Goal: Task Accomplishment & Management: Manage account settings

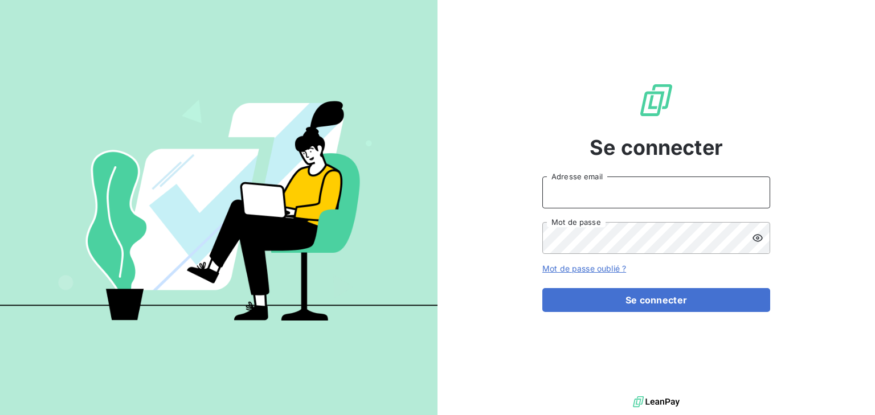
drag, startPoint x: 0, startPoint y: 0, endPoint x: 588, endPoint y: 206, distance: 622.9
click at [588, 206] on input "Adresse email" at bounding box center [656, 193] width 228 height 32
type input "[EMAIL_ADDRESS][DOMAIN_NAME]"
click at [542, 288] on button "Se connecter" at bounding box center [656, 300] width 228 height 24
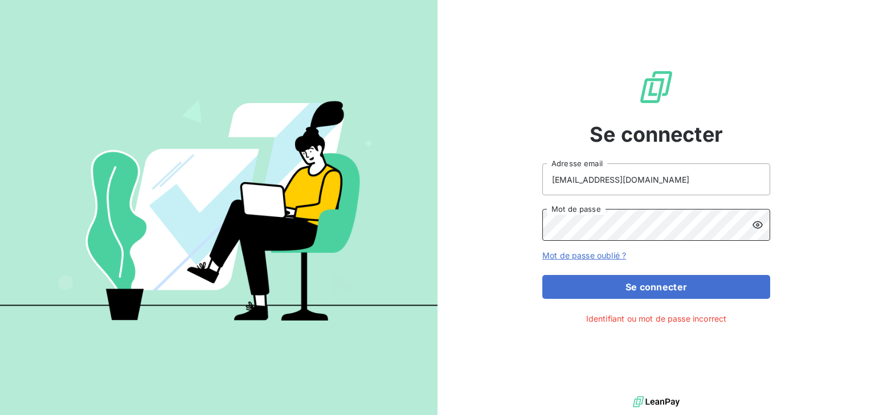
click at [542, 275] on button "Se connecter" at bounding box center [656, 287] width 228 height 24
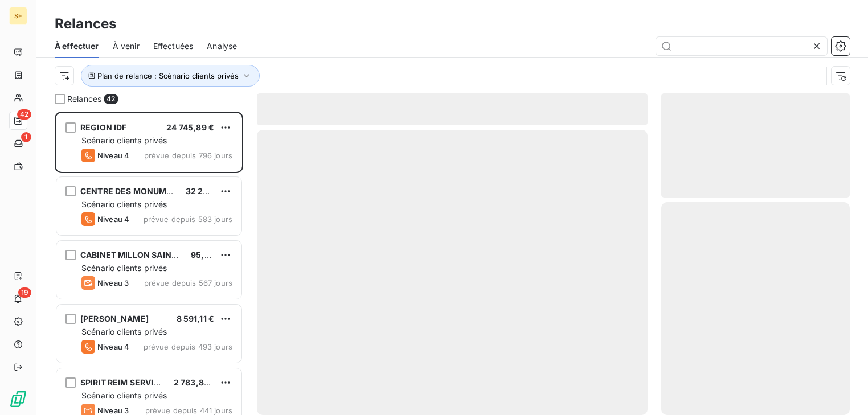
scroll to position [296, 182]
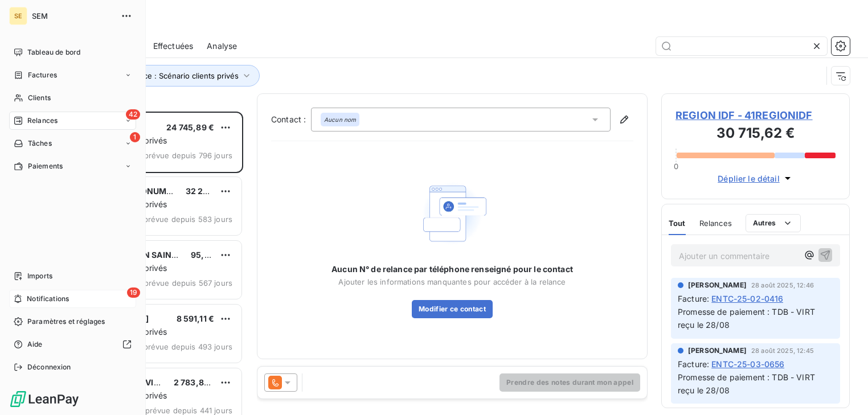
click at [40, 292] on div "19 Notifications" at bounding box center [72, 299] width 127 height 18
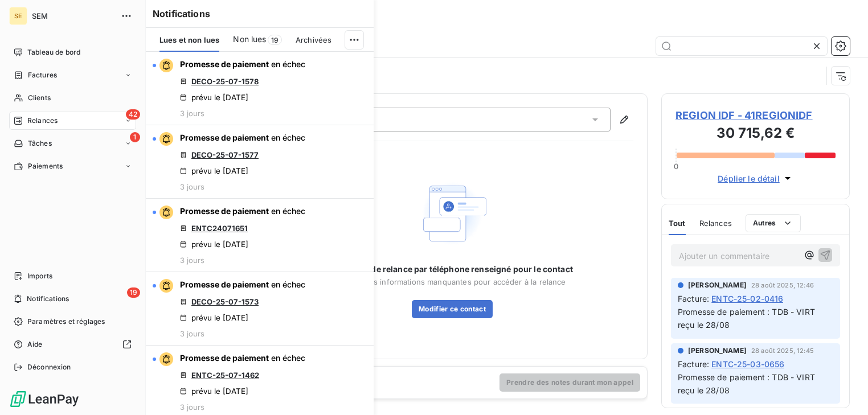
click at [41, 121] on span "Relances" at bounding box center [42, 121] width 30 height 10
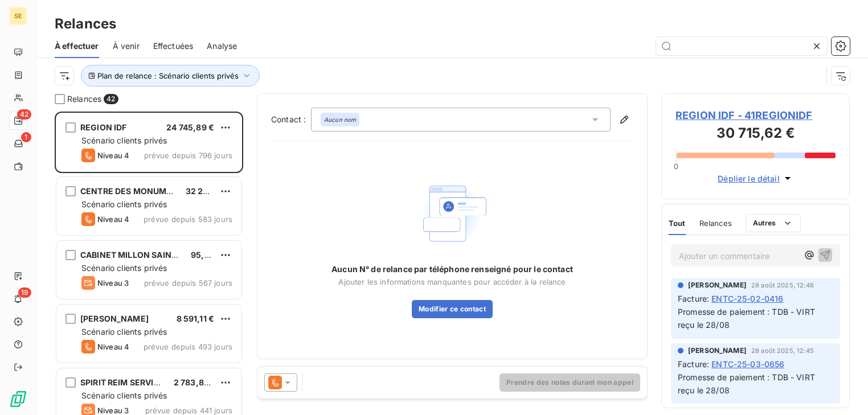
click at [174, 49] on span "Effectuées" at bounding box center [173, 45] width 40 height 11
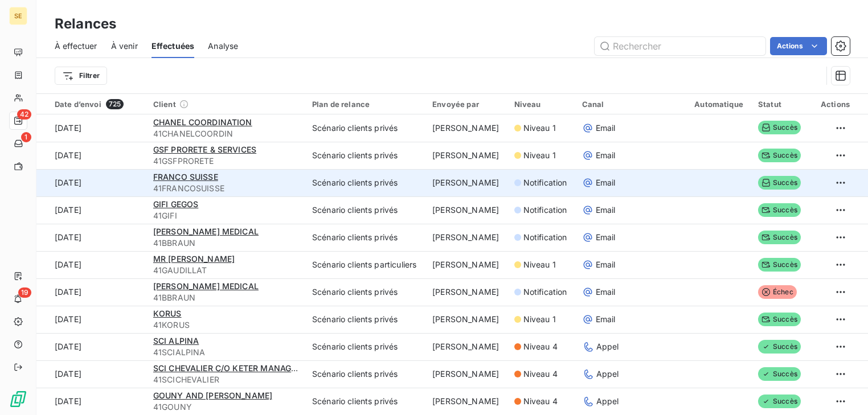
click at [119, 178] on td "[DATE]" at bounding box center [91, 182] width 110 height 27
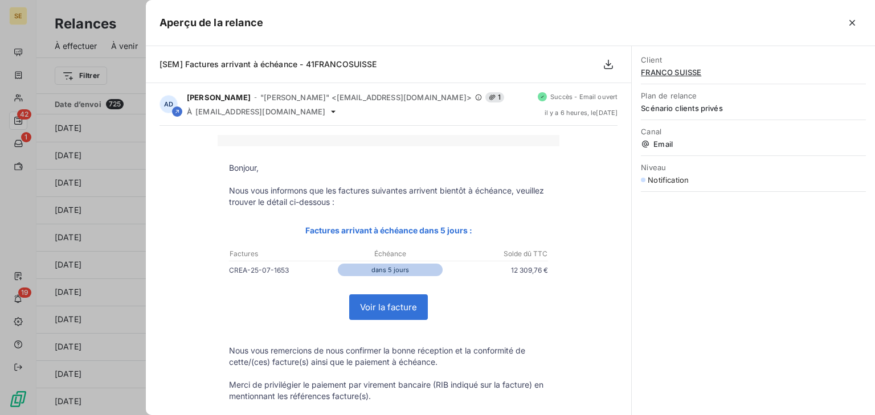
click at [128, 65] on div at bounding box center [437, 207] width 875 height 415
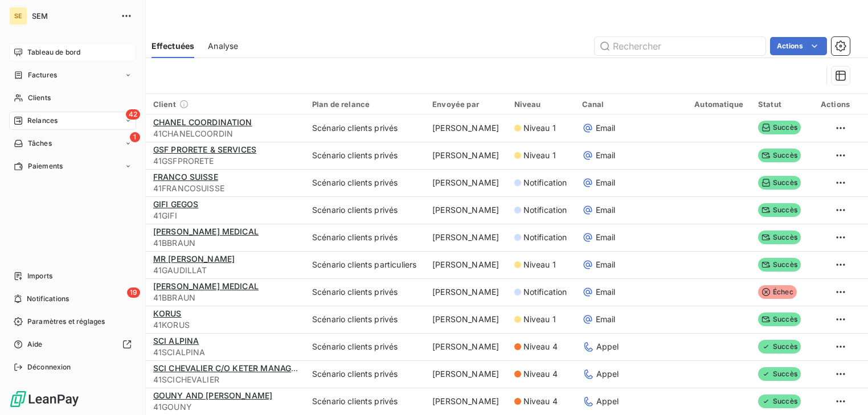
click at [16, 47] on div "Tableau de bord" at bounding box center [72, 52] width 127 height 18
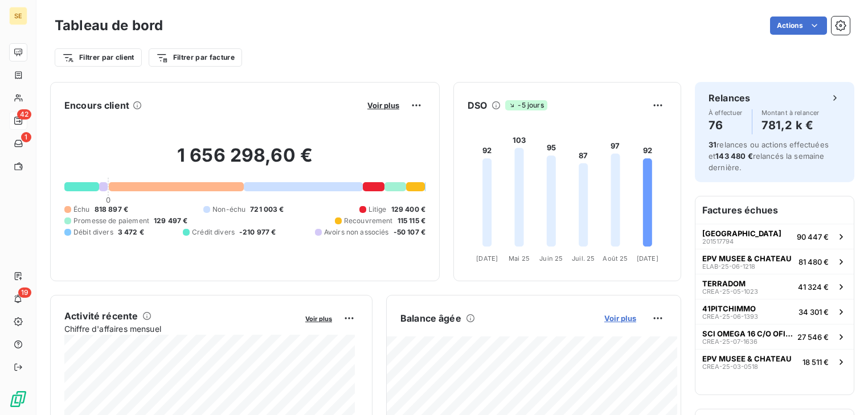
click at [615, 316] on span "Voir plus" at bounding box center [620, 318] width 32 height 9
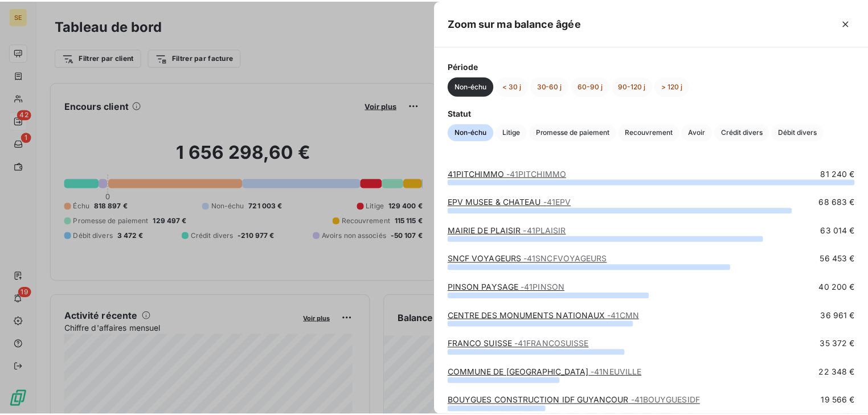
scroll to position [46, 0]
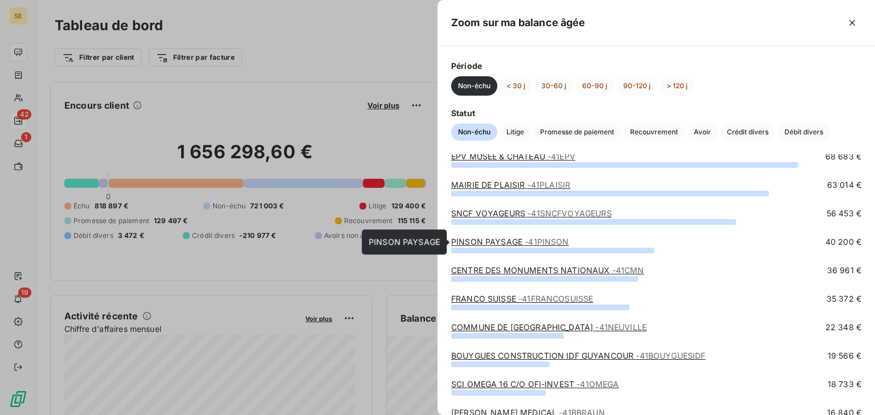
click at [515, 241] on link "PINSON PAYSAGE - 41PINSON" at bounding box center [510, 242] width 118 height 10
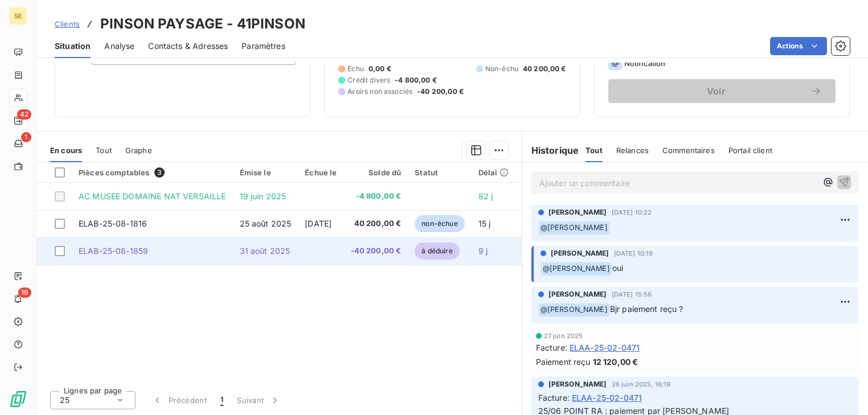
click at [389, 254] on span "-40 200,00 €" at bounding box center [376, 251] width 51 height 11
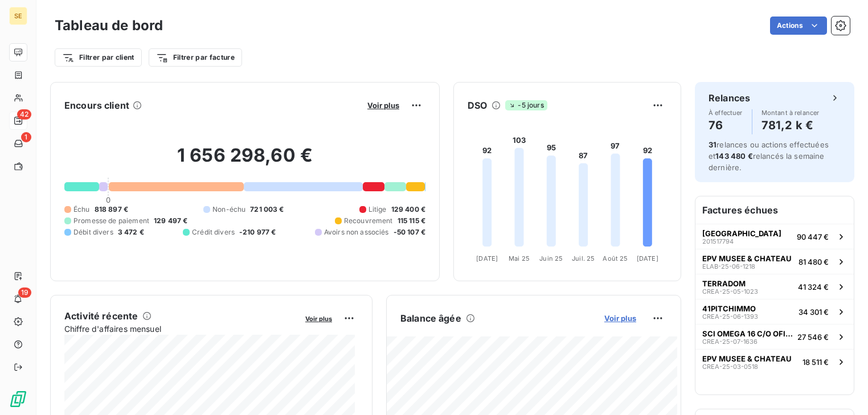
click at [626, 314] on span "Voir plus" at bounding box center [620, 318] width 32 height 9
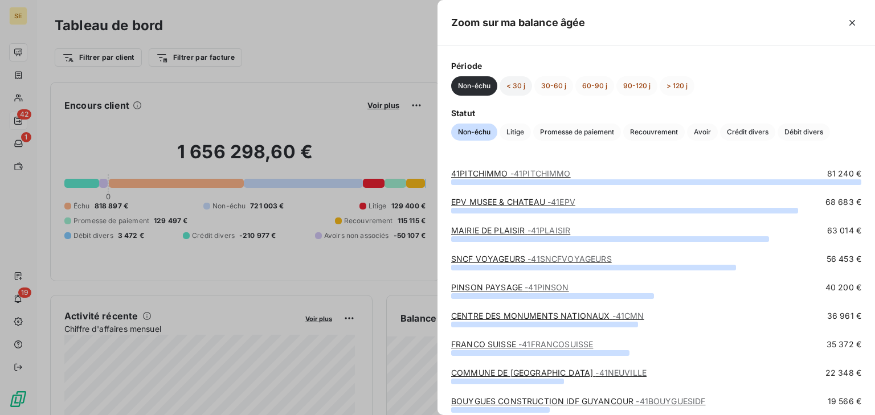
click at [519, 82] on button "< 30 j" at bounding box center [516, 85] width 32 height 19
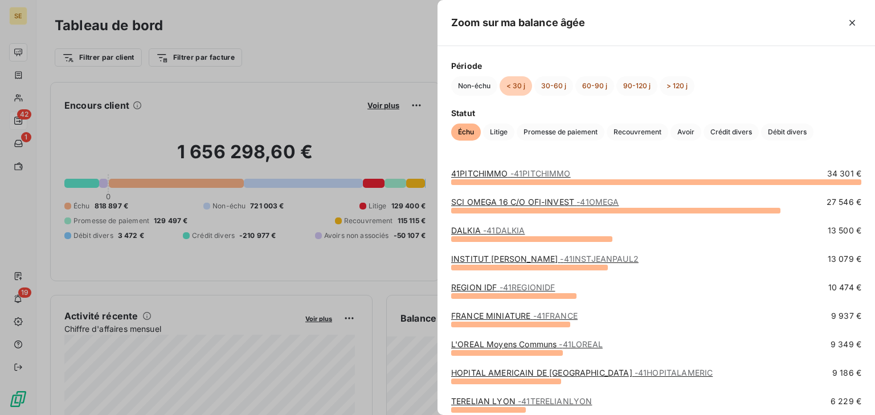
click at [512, 260] on link "INSTITUT [PERSON_NAME] - 41INSTJEANPAUL2" at bounding box center [544, 259] width 187 height 10
